Goal: Information Seeking & Learning: Find specific page/section

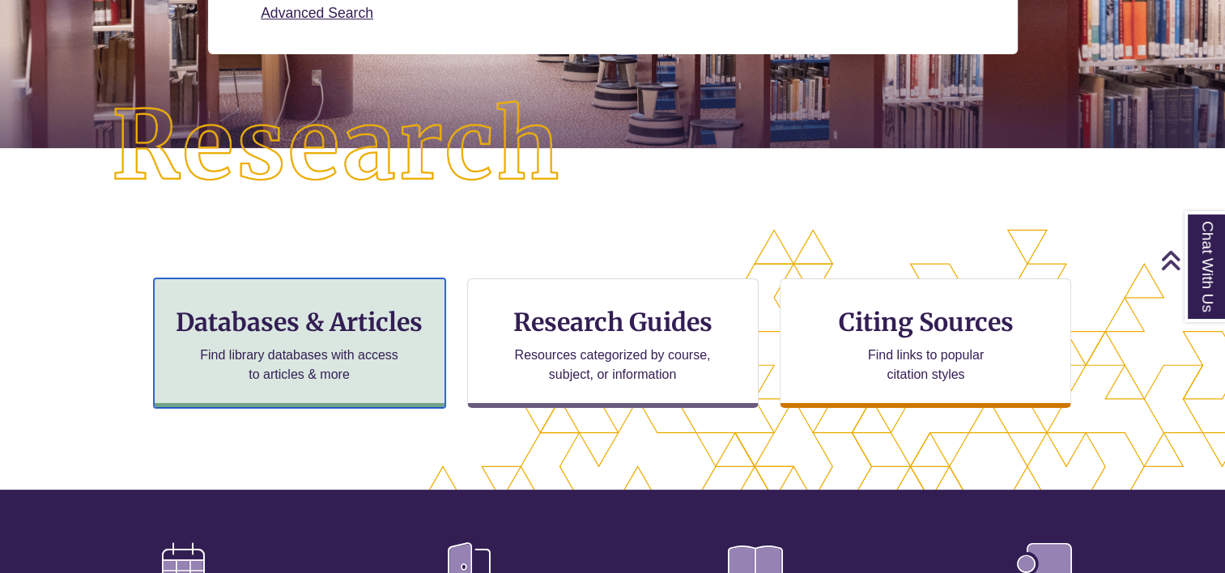
click at [250, 338] on div "Databases & Articles Find library databases with access to articles & more" at bounding box center [299, 344] width 291 height 130
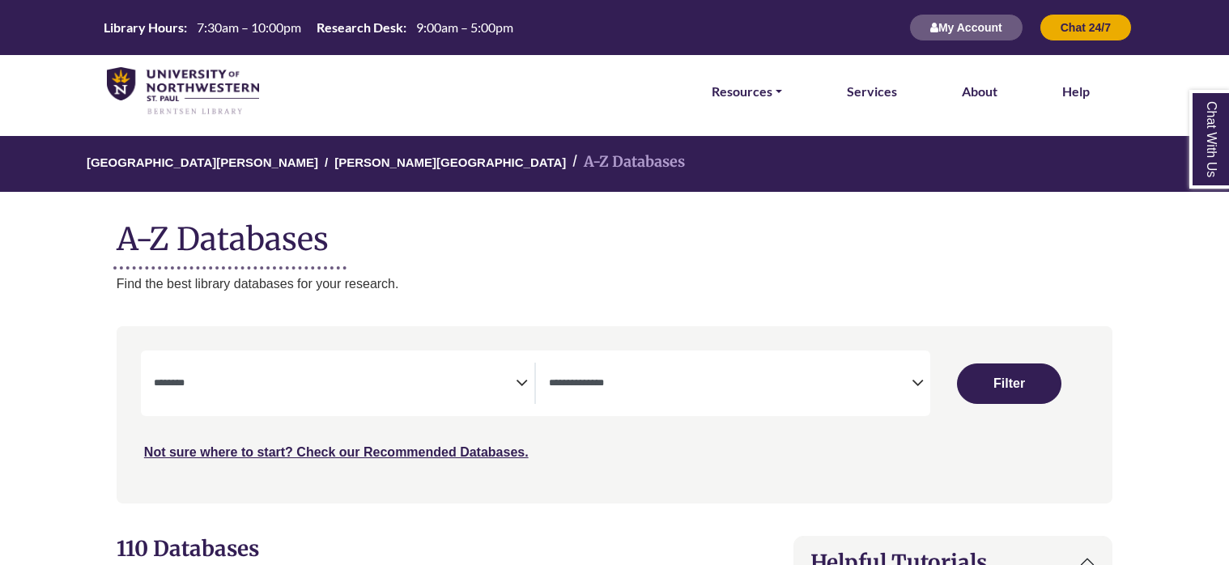
select select "Database Subject Filter"
select select "Database Types Filter"
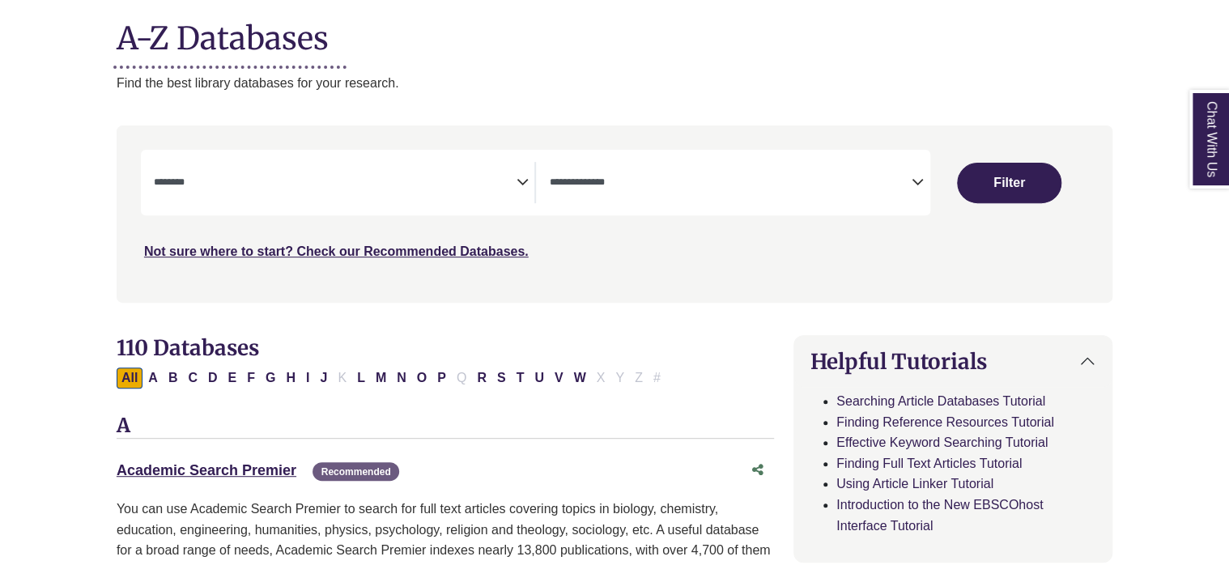
scroll to position [203, 0]
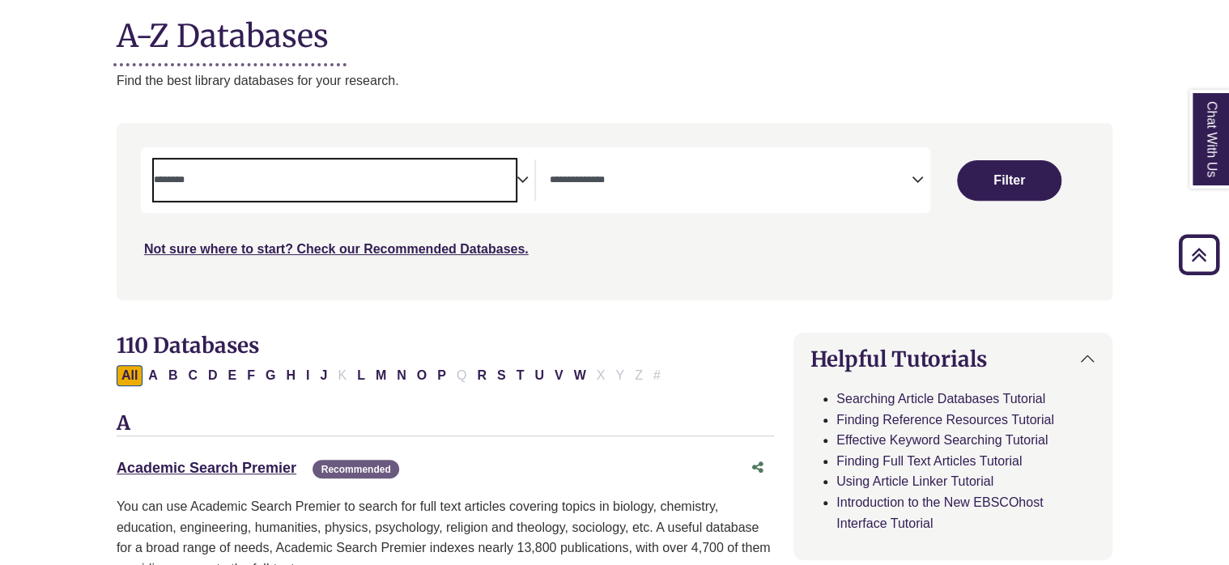
click at [503, 181] on textarea "Search" at bounding box center [335, 181] width 363 height 13
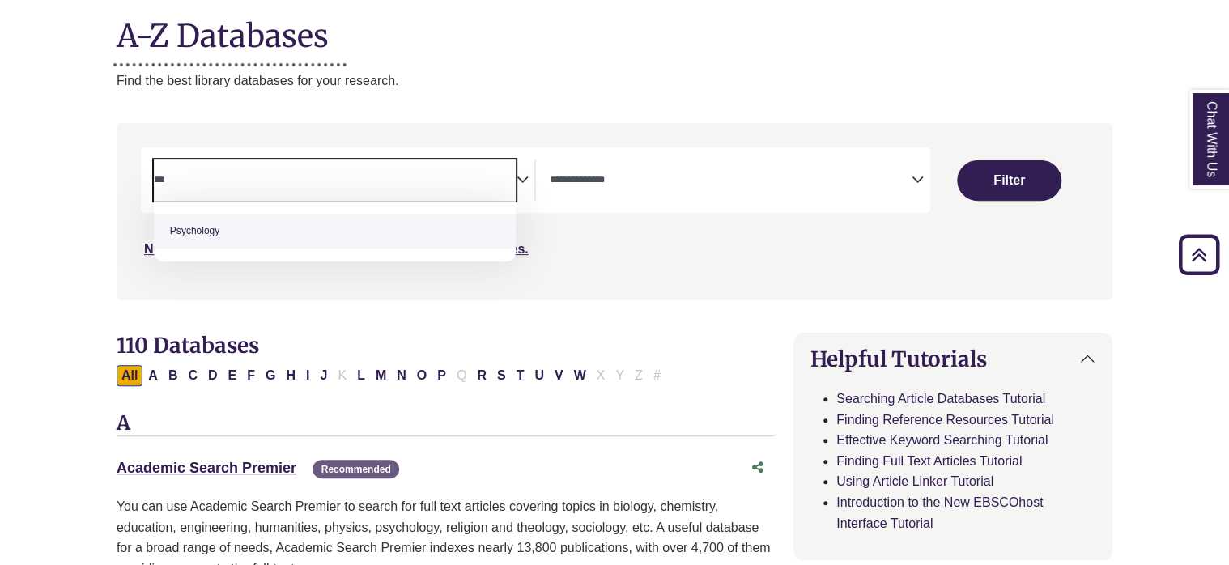
type textarea "***"
select select "*****"
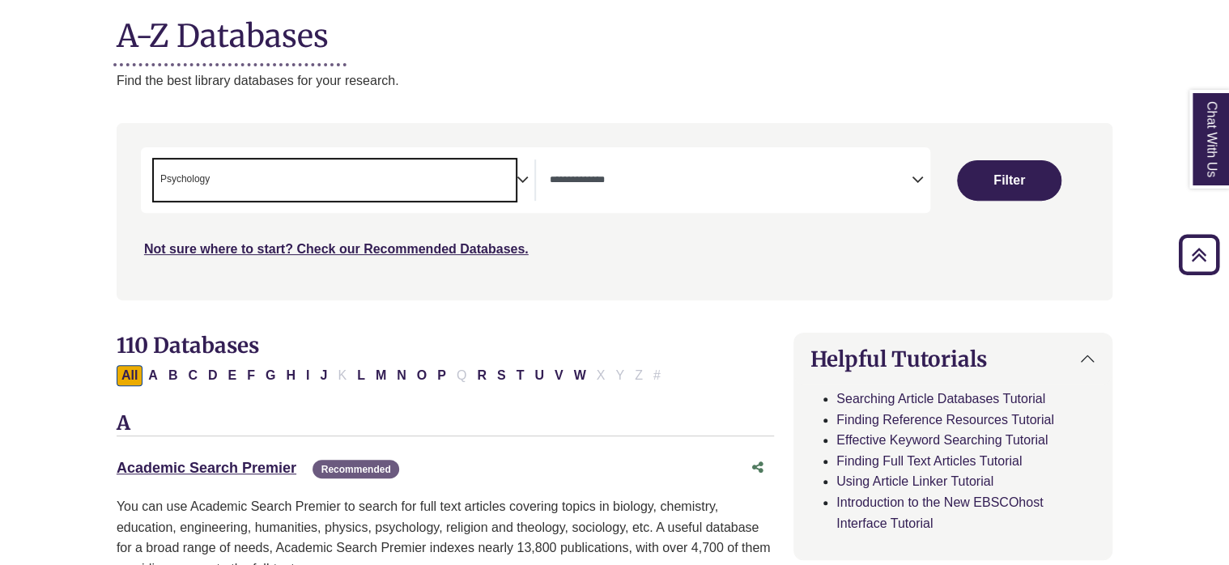
scroll to position [581, 0]
click at [974, 178] on button "Filter" at bounding box center [1009, 180] width 104 height 40
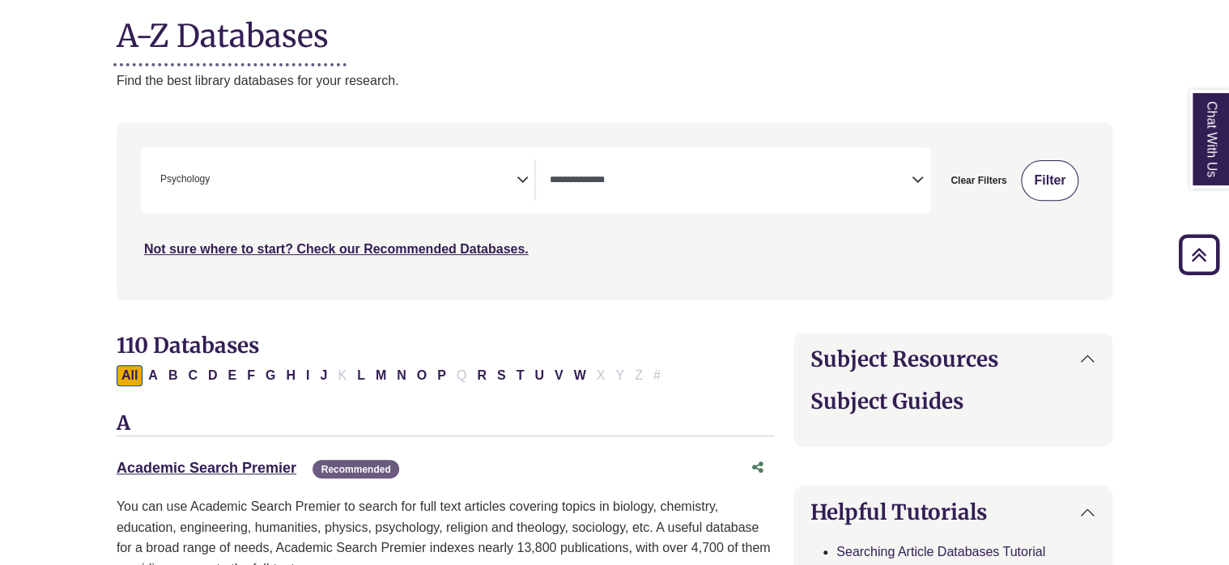
select select "Database Types Filter"
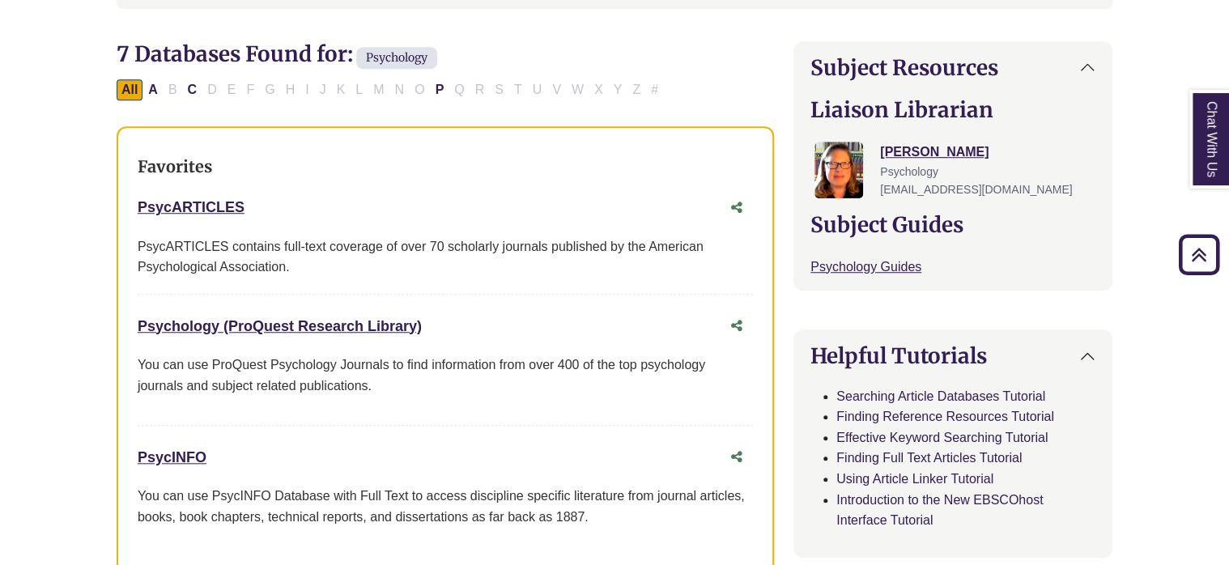
scroll to position [580, 0]
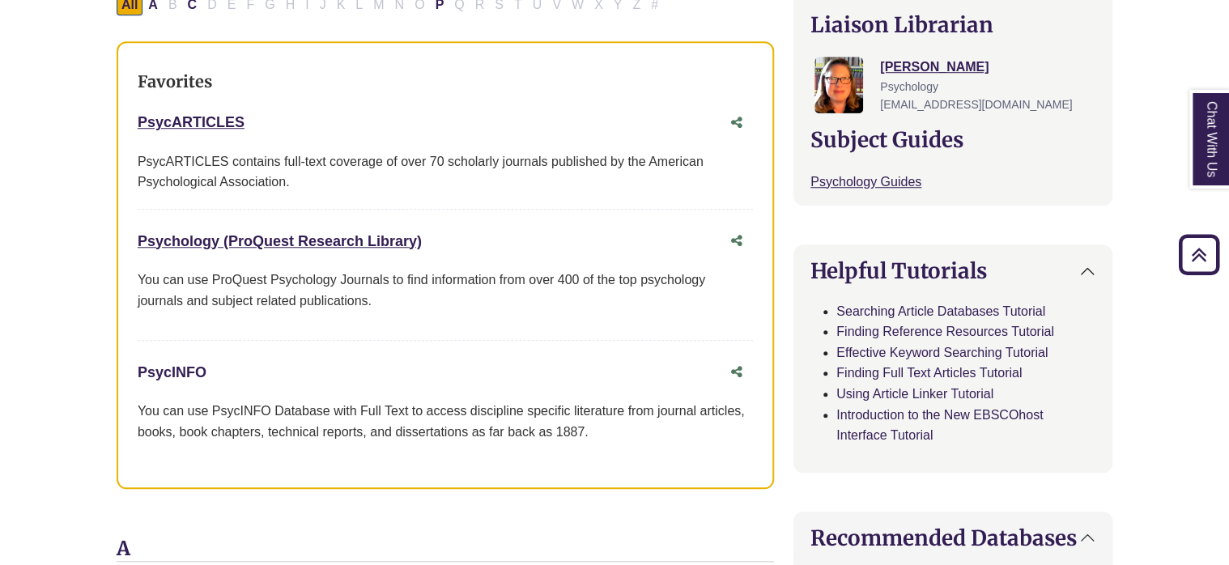
click at [197, 366] on link "PsycINFO This link opens in a new window" at bounding box center [172, 372] width 69 height 16
